Goal: Task Accomplishment & Management: Manage account settings

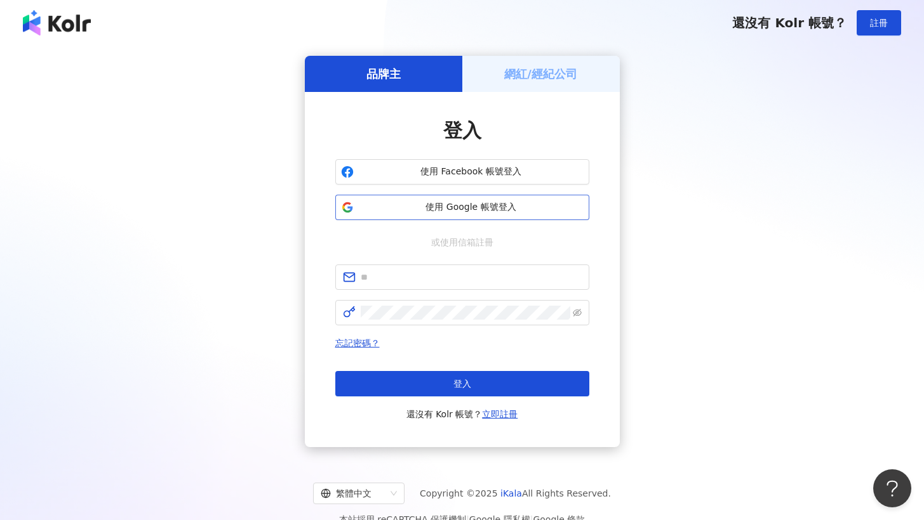
click at [475, 206] on span "使用 Google 帳號登入" at bounding box center [471, 207] width 225 height 13
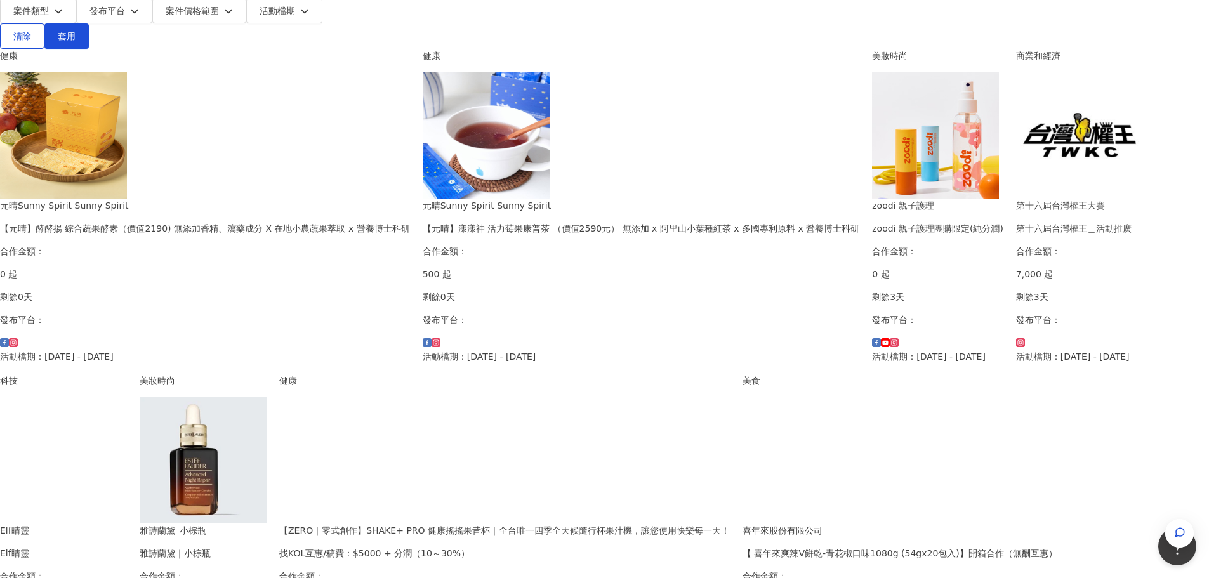
scroll to position [317, 0]
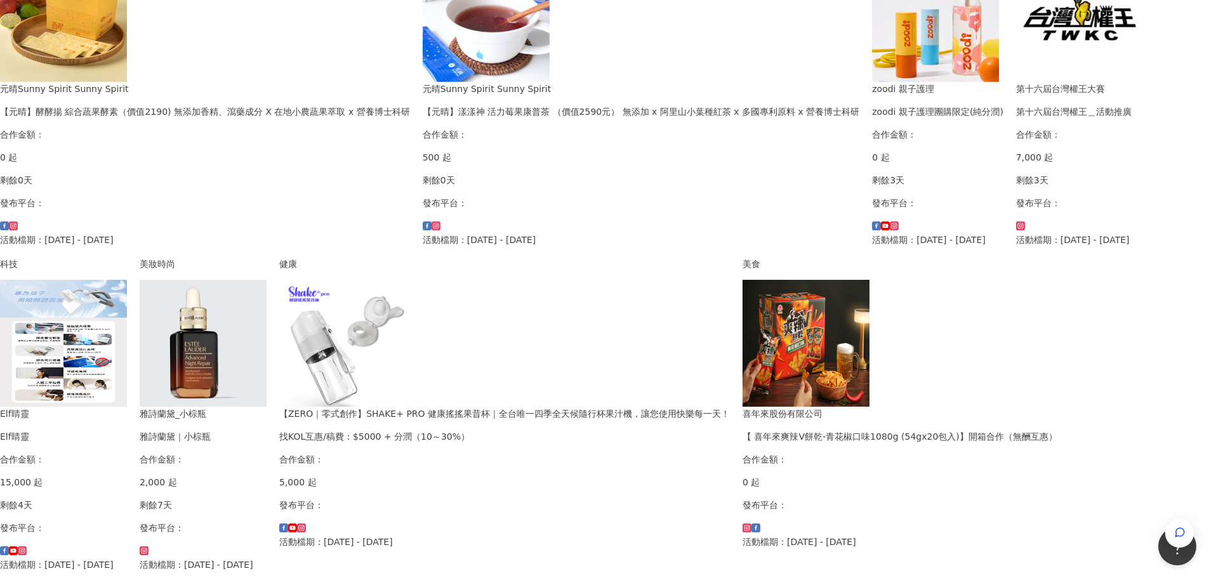
click at [267, 315] on img at bounding box center [203, 343] width 127 height 127
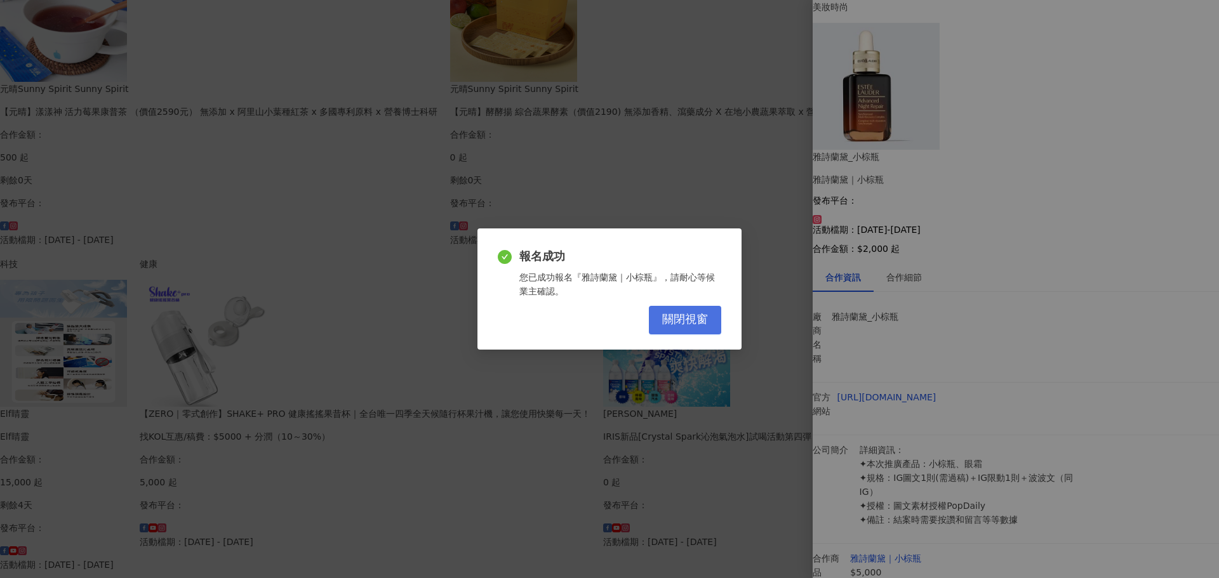
click at [701, 319] on span "關閉視窗" at bounding box center [685, 320] width 46 height 14
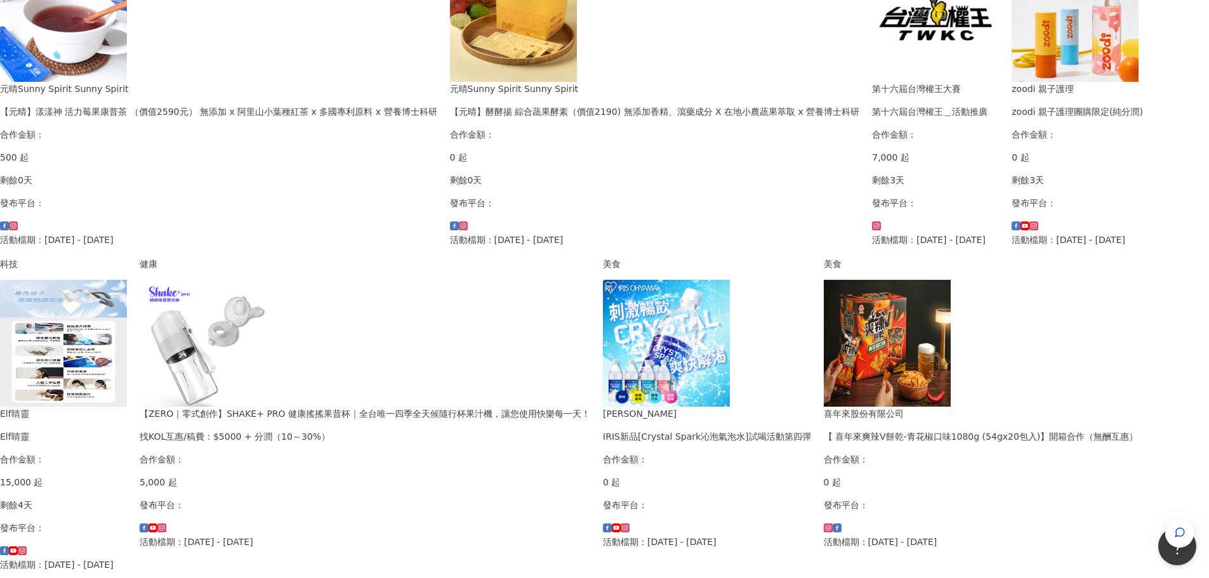
click at [267, 328] on img at bounding box center [203, 343] width 127 height 127
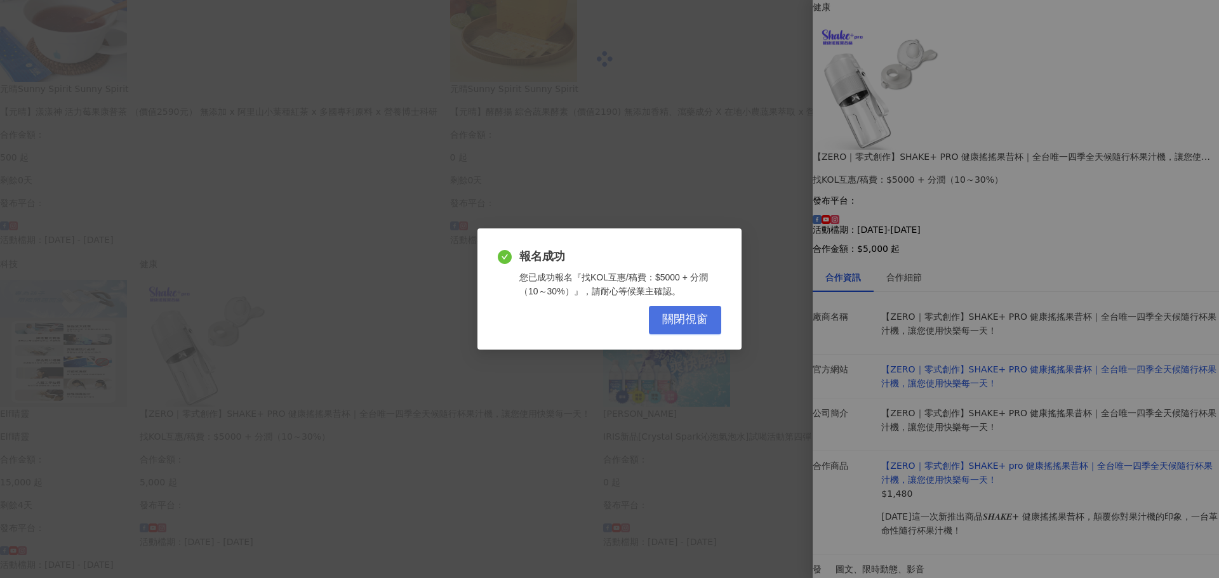
click at [677, 321] on span "關閉視窗" at bounding box center [685, 320] width 46 height 14
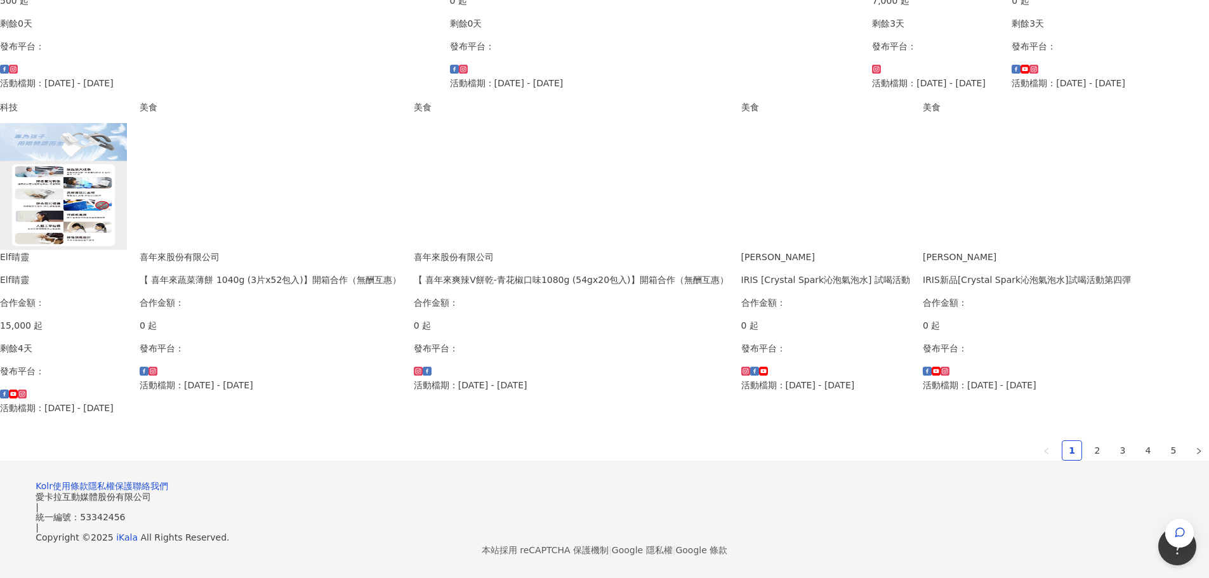
scroll to position [635, 0]
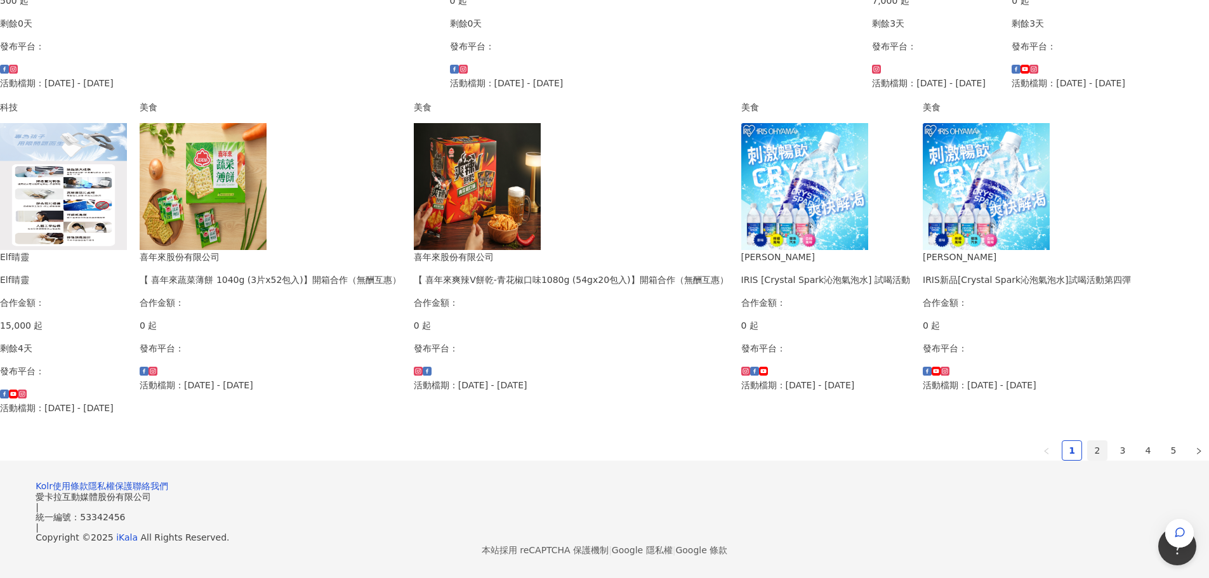
click at [923, 460] on link "2" at bounding box center [1097, 450] width 19 height 19
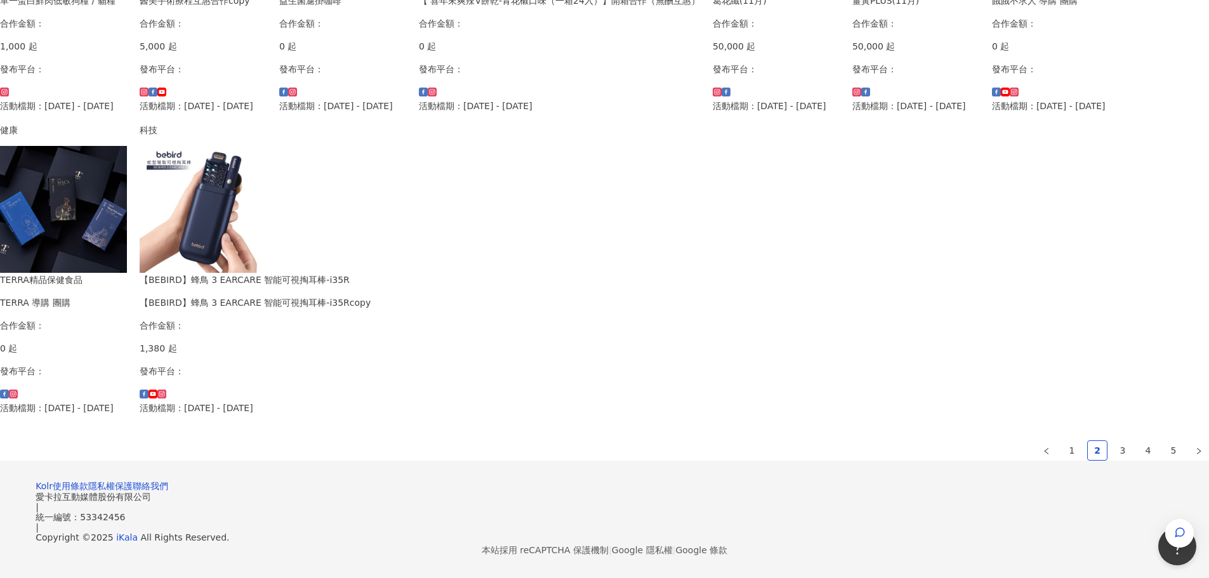
scroll to position [698, 0]
click at [923, 441] on link "3" at bounding box center [1122, 450] width 19 height 19
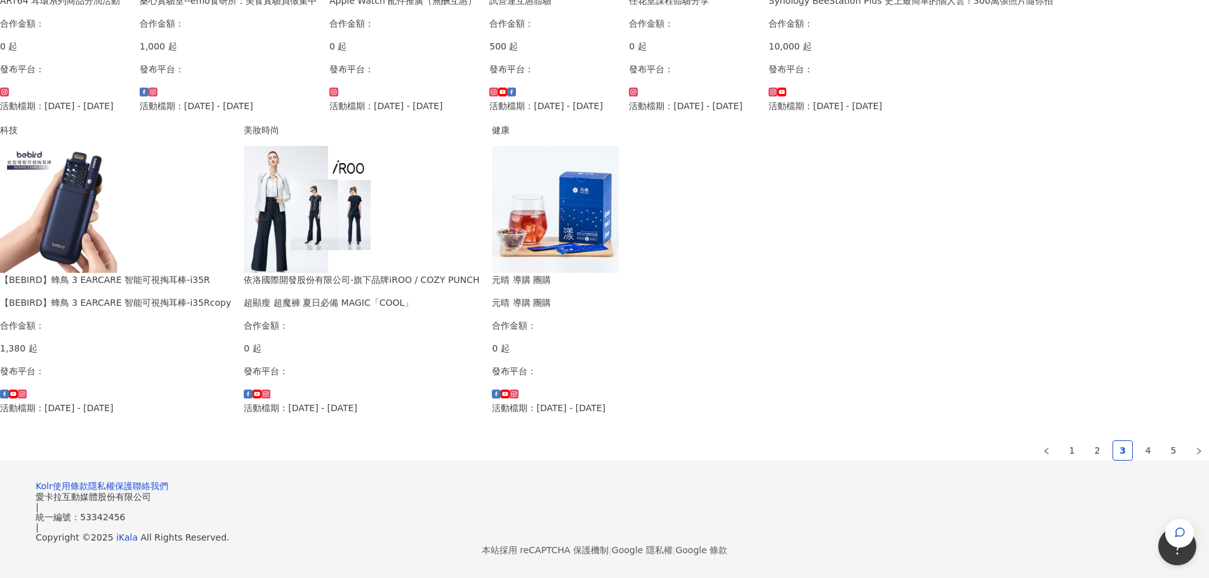
scroll to position [760, 0]
click at [923, 441] on link "4" at bounding box center [1148, 450] width 19 height 19
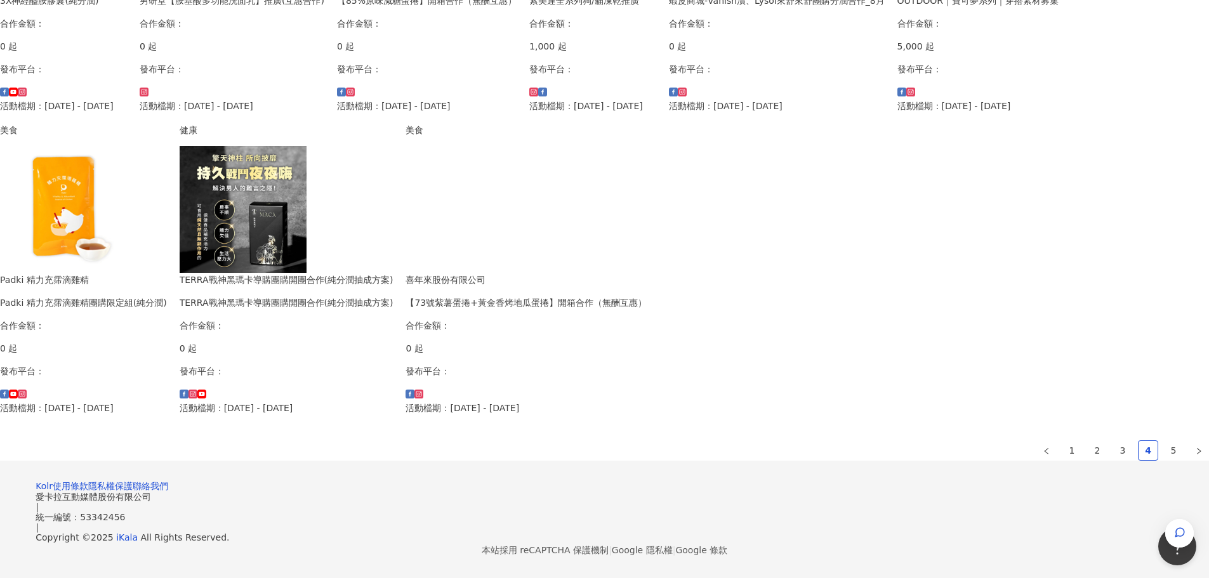
scroll to position [776, 0]
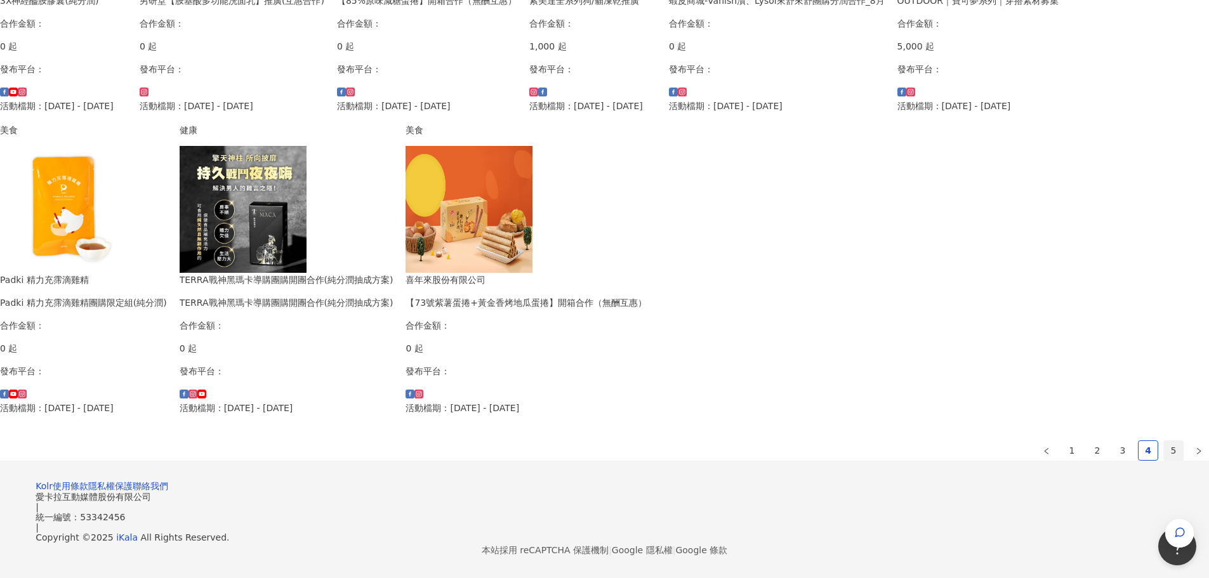
click at [923, 441] on link "5" at bounding box center [1173, 450] width 19 height 19
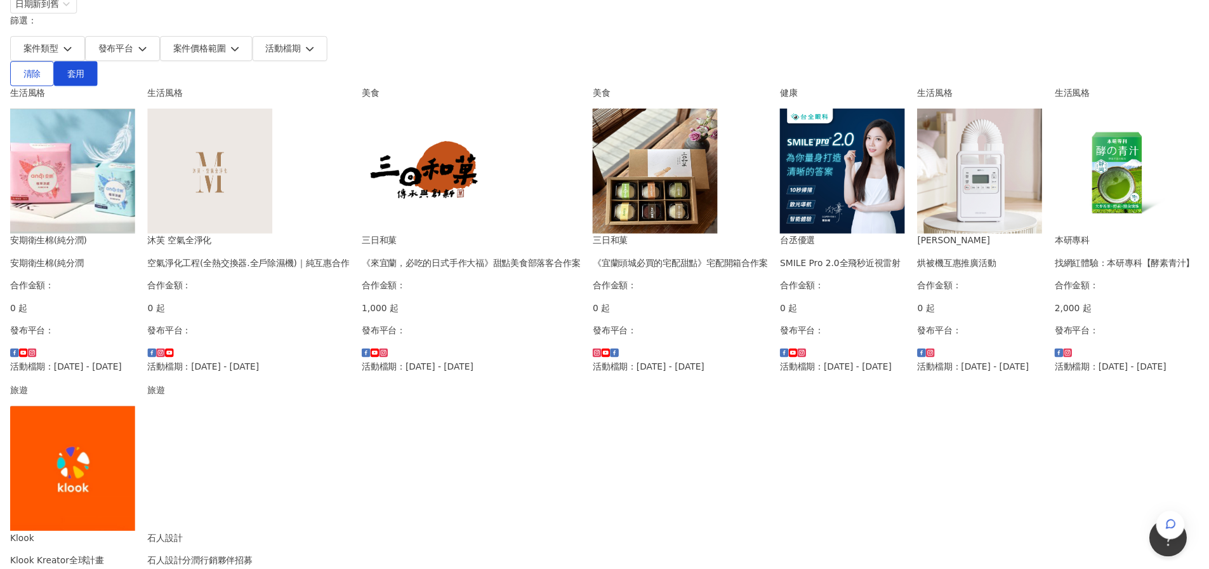
scroll to position [0, 0]
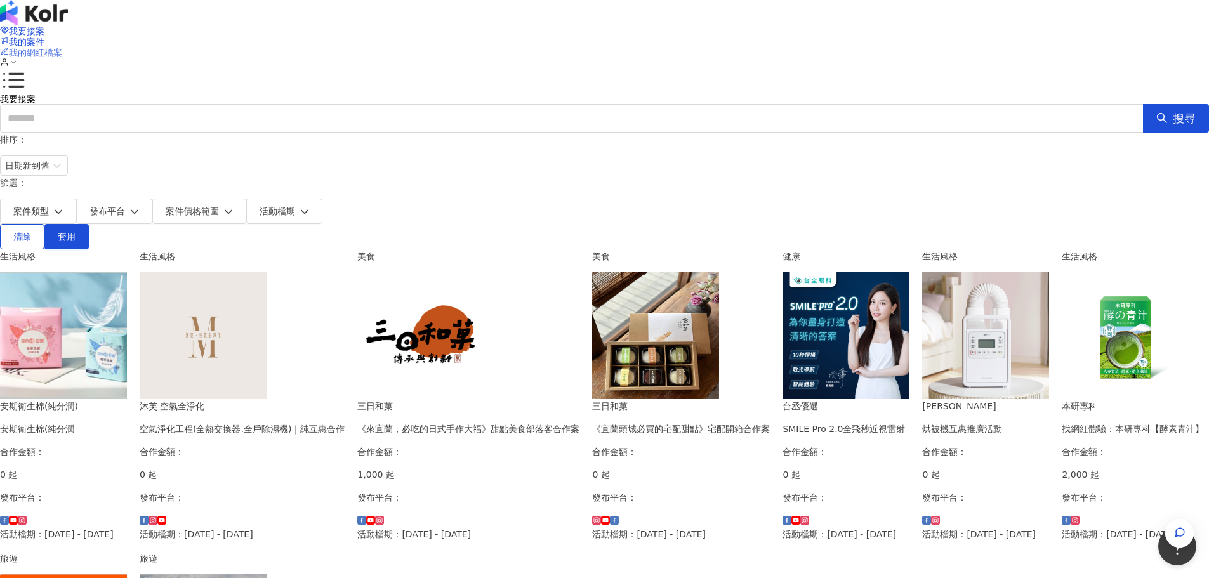
click at [62, 48] on span "我的網紅檔案" at bounding box center [35, 53] width 53 height 10
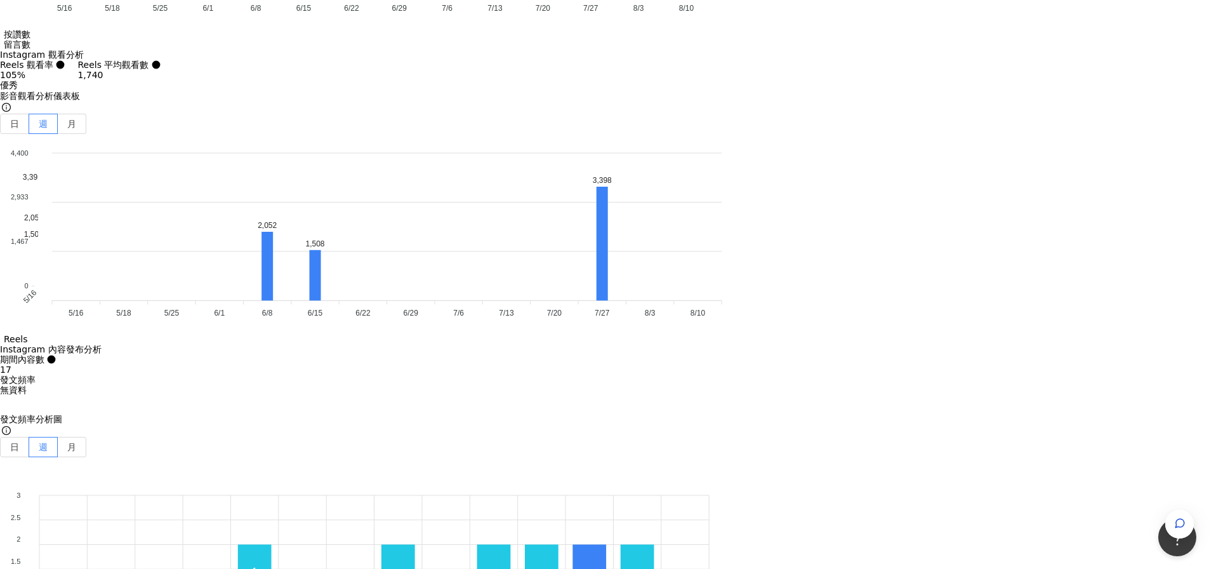
scroll to position [3946, 0]
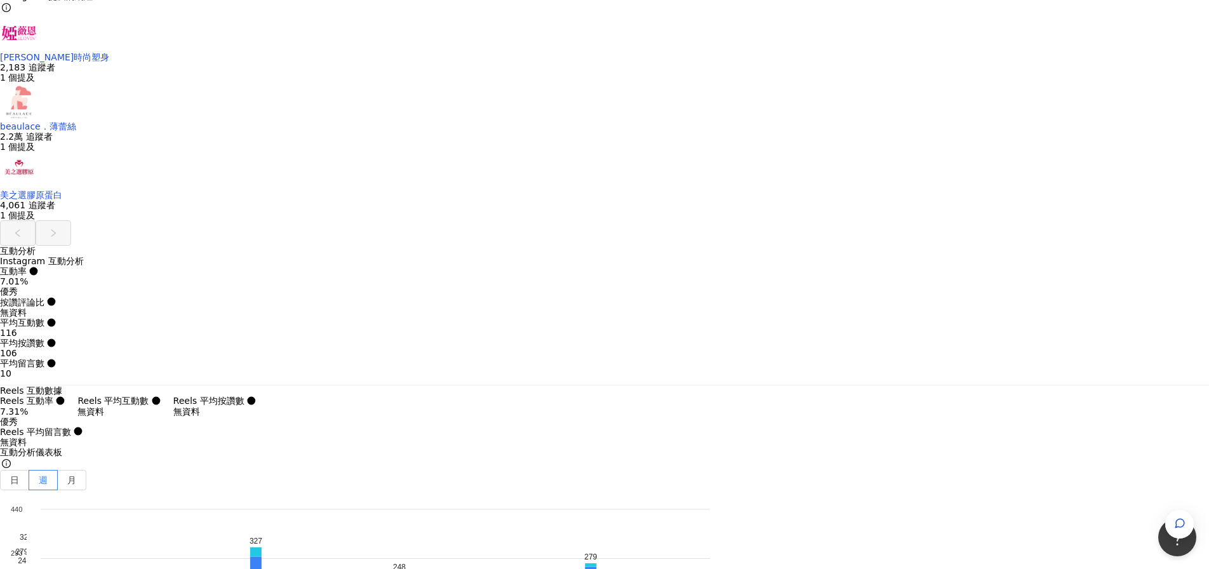
scroll to position [2990, 0]
